Goal: Complete application form

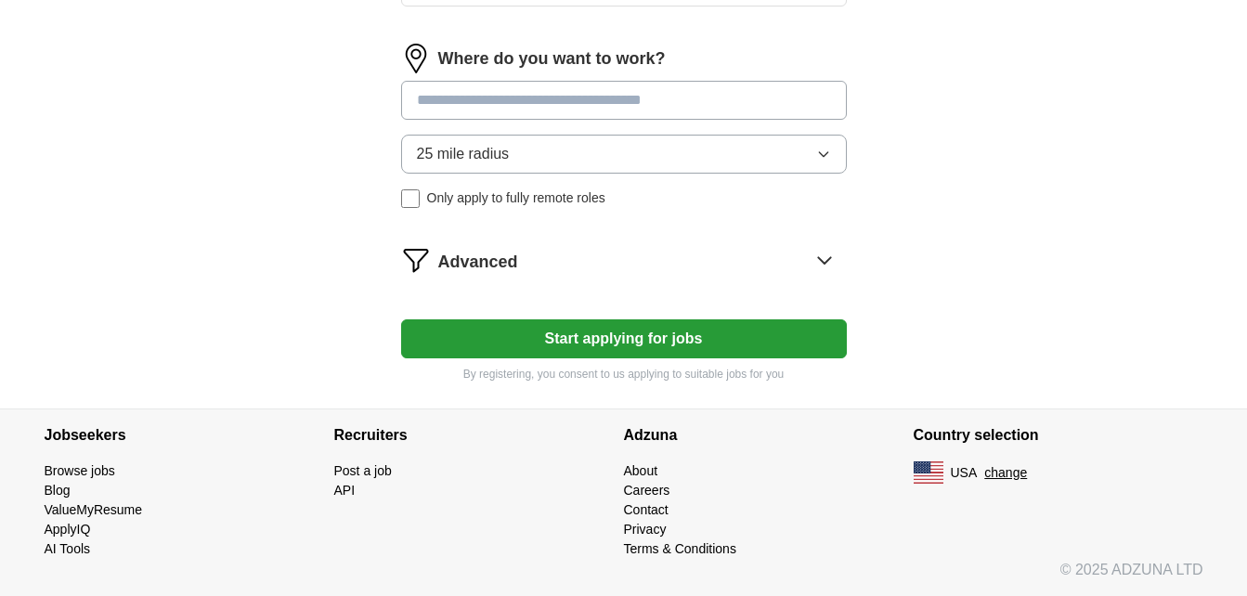
scroll to position [1312, 0]
click at [723, 320] on button "Start applying for jobs" at bounding box center [624, 339] width 446 height 39
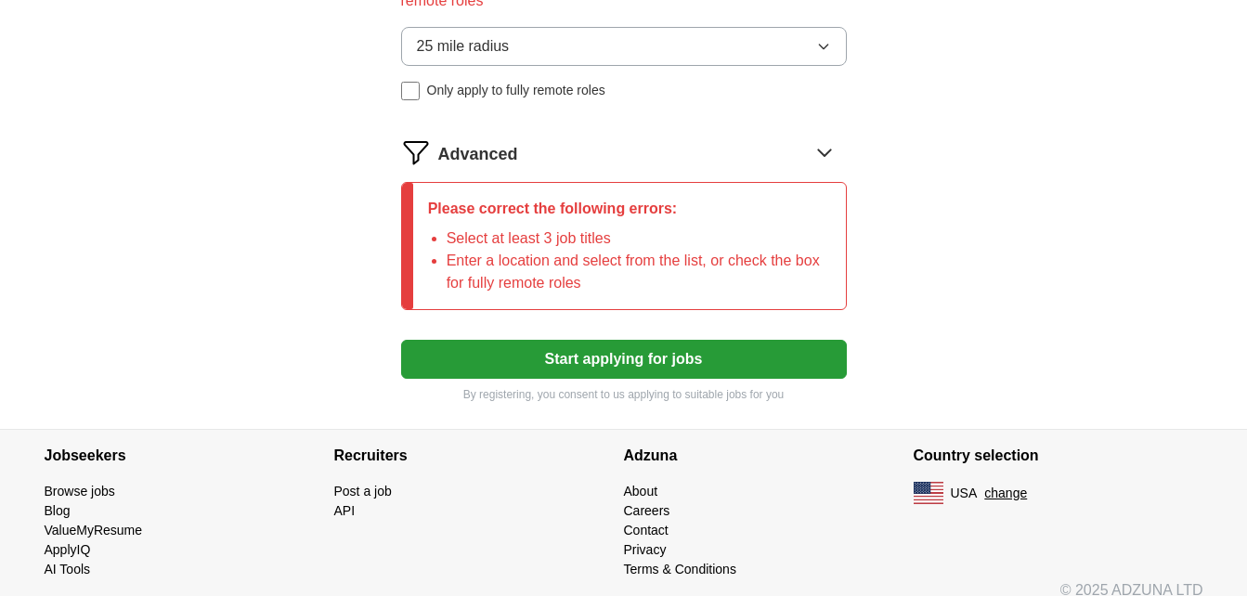
scroll to position [1335, 0]
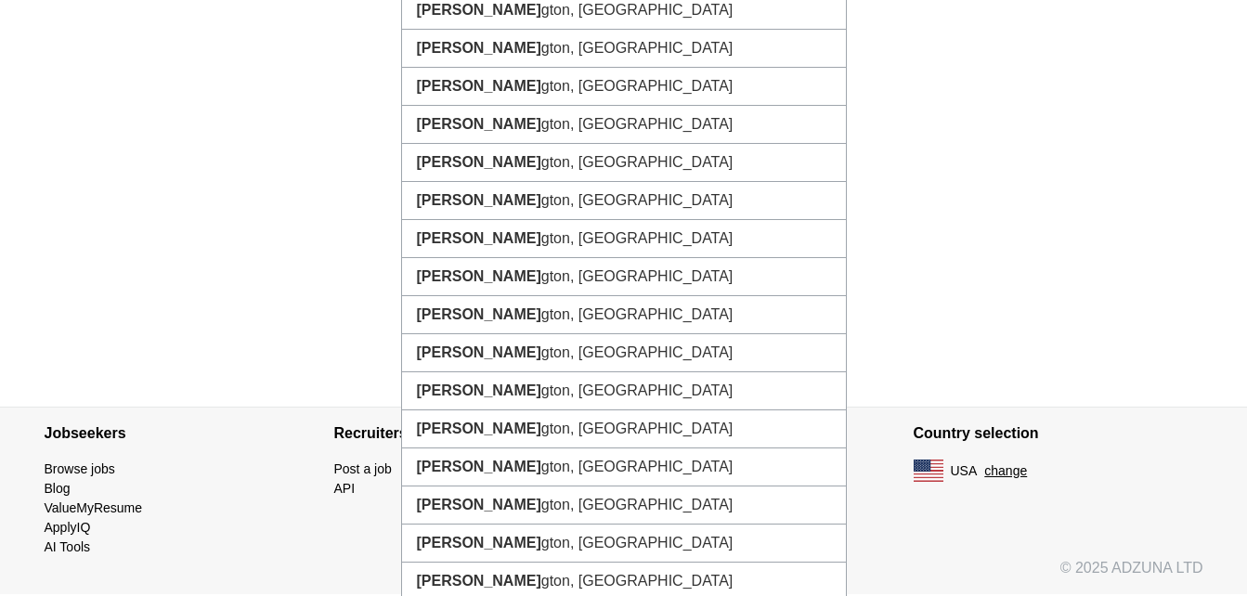
type input "*********"
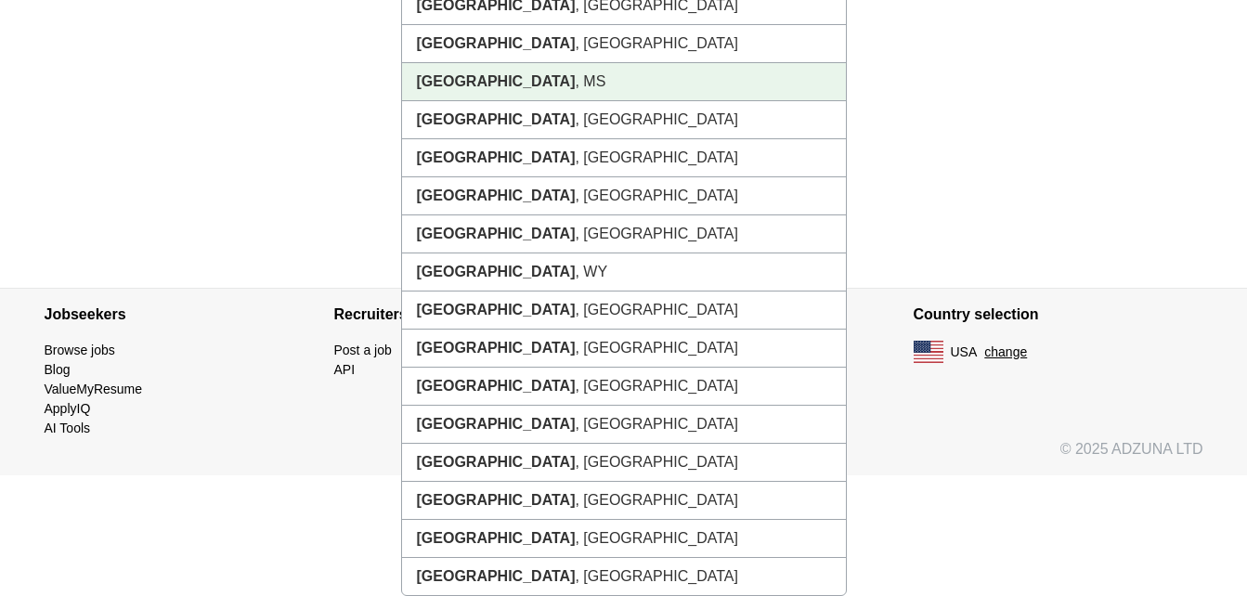
scroll to position [1598, 0]
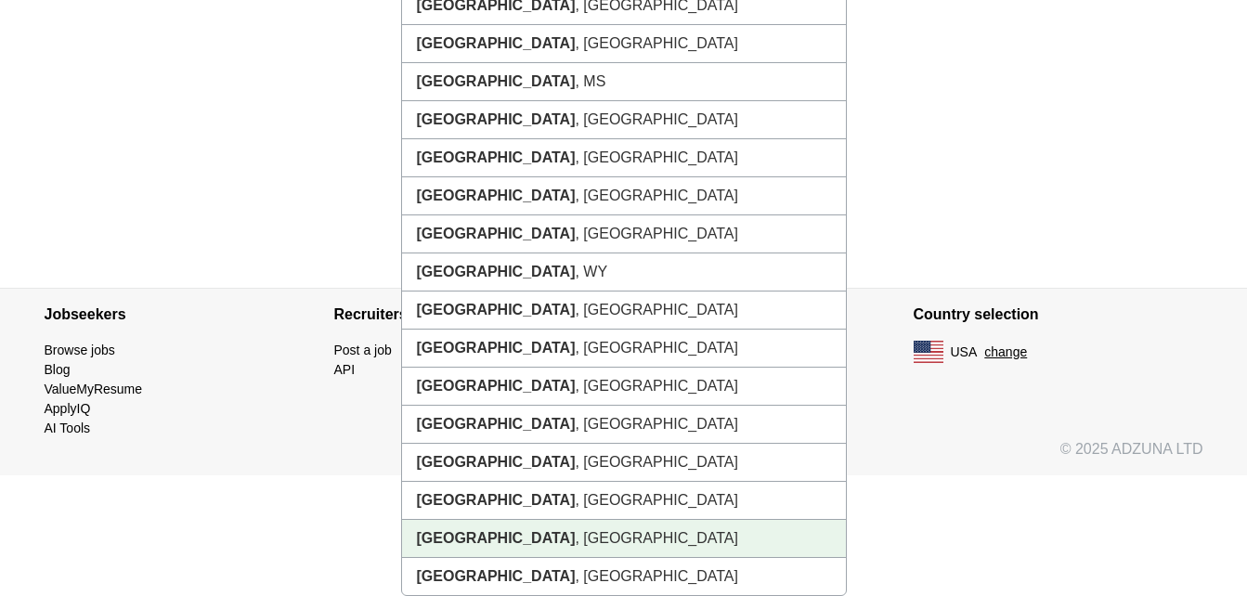
click at [526, 538] on li "[GEOGRAPHIC_DATA] , [GEOGRAPHIC_DATA]" at bounding box center [624, 539] width 444 height 38
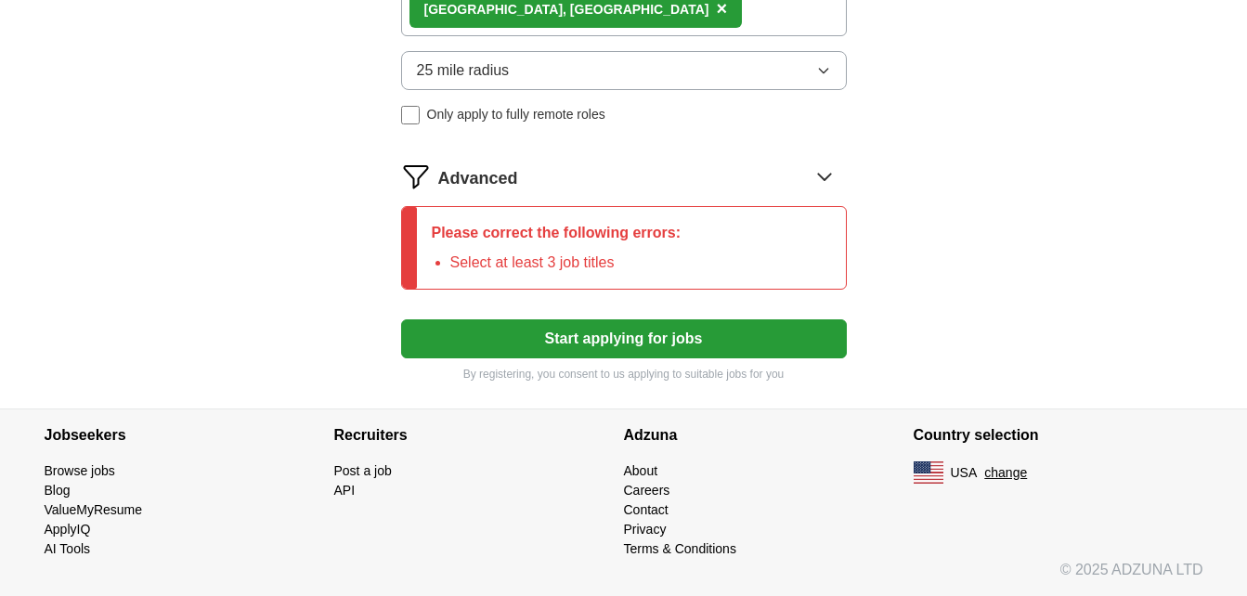
click at [571, 252] on li "Select at least 3 job titles" at bounding box center [565, 263] width 231 height 22
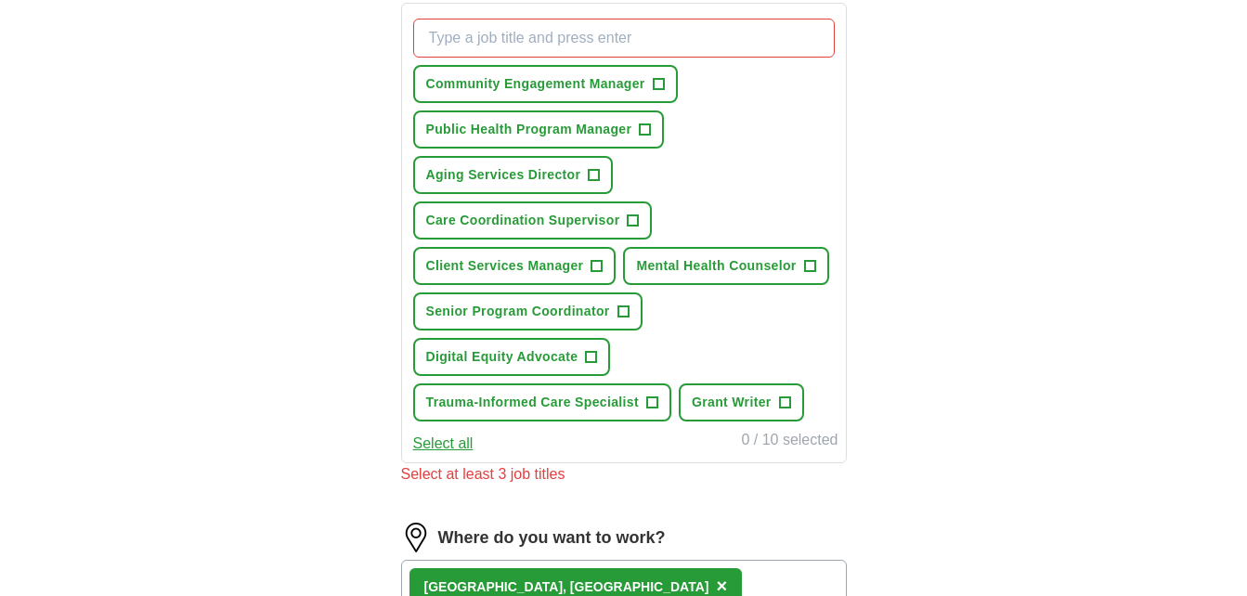
scroll to position [715, 0]
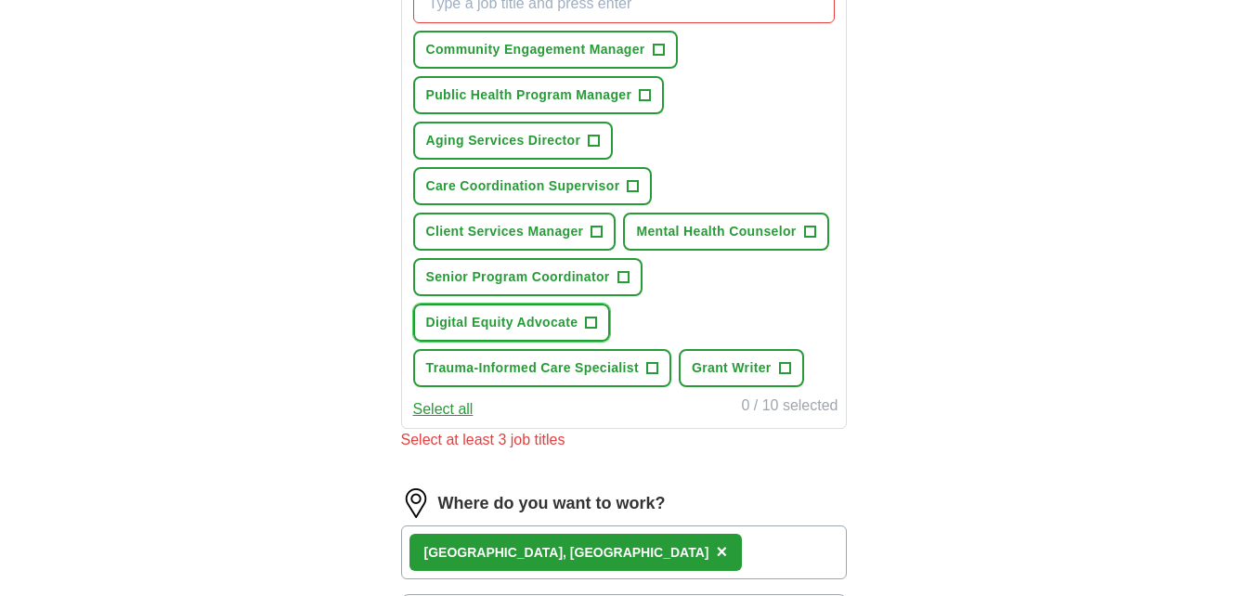
click at [597, 331] on span "+" at bounding box center [591, 323] width 11 height 15
click at [658, 376] on span "+" at bounding box center [651, 368] width 11 height 15
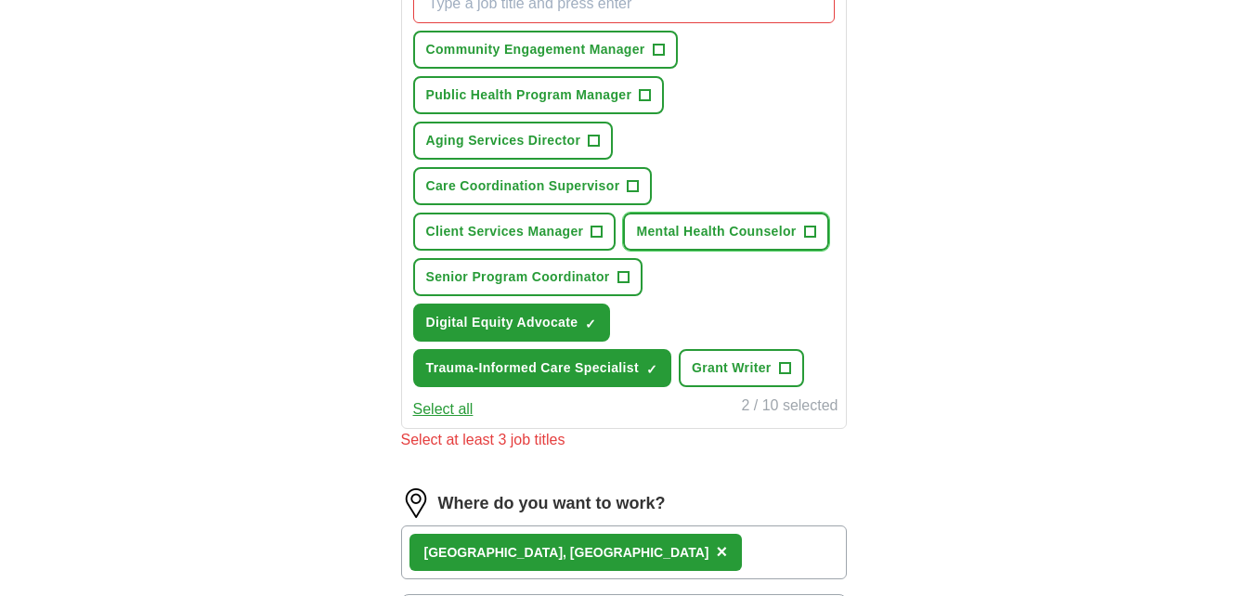
click at [628, 251] on button "Mental Health Counselor +" at bounding box center [725, 232] width 205 height 38
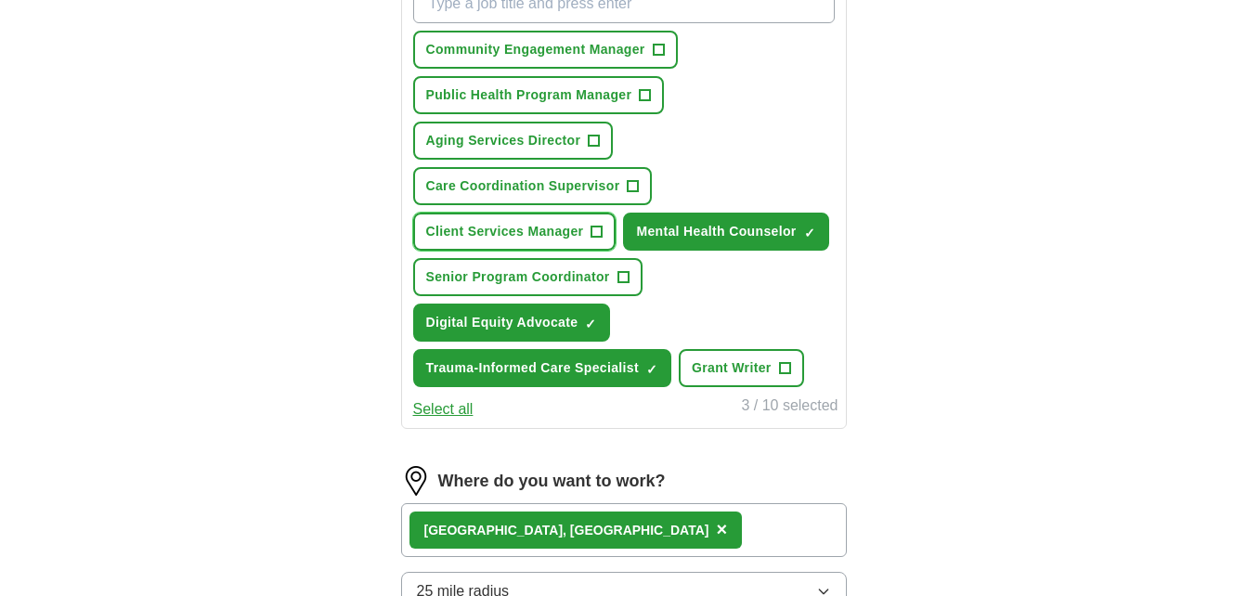
click at [603, 240] on span "+" at bounding box center [597, 232] width 11 height 15
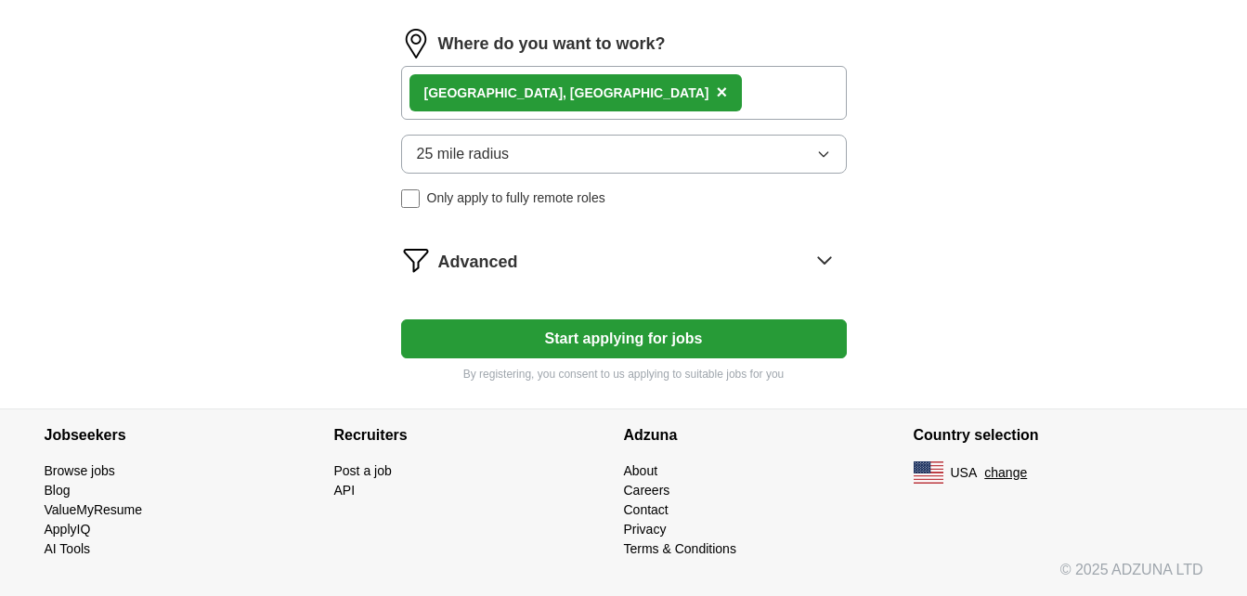
scroll to position [1216, 0]
click at [686, 359] on button "Start applying for jobs" at bounding box center [624, 339] width 446 height 39
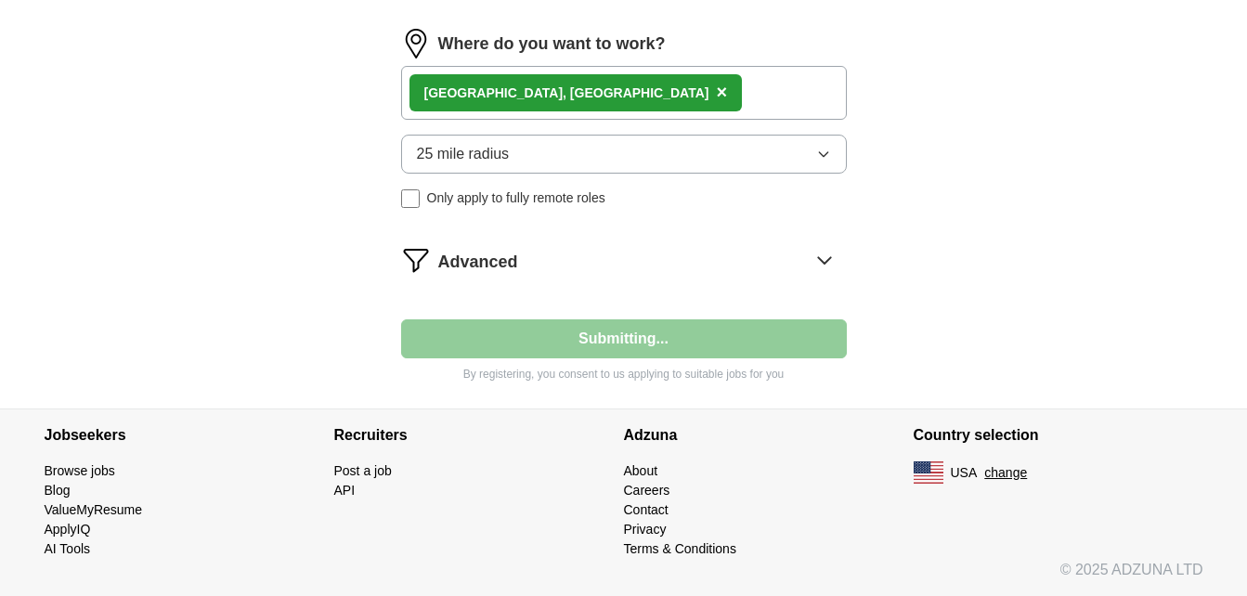
select select "**"
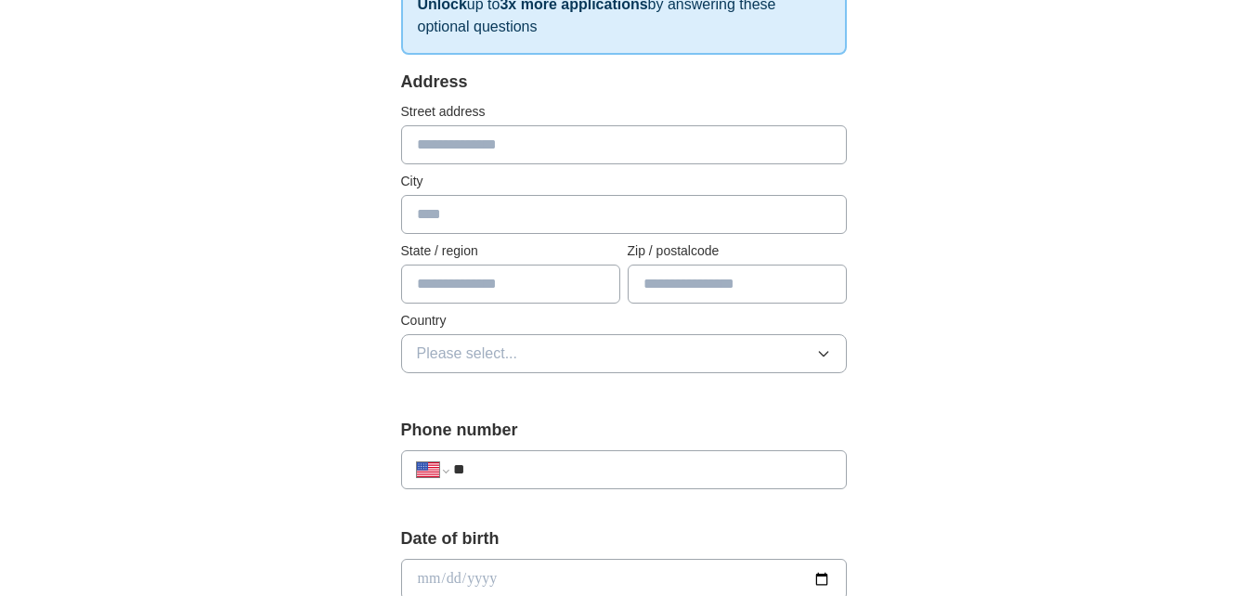
scroll to position [333, 0]
